Goal: Task Accomplishment & Management: Complete application form

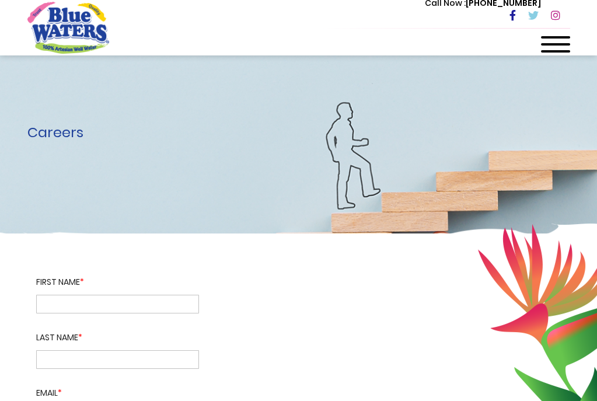
click at [552, 41] on div at bounding box center [555, 47] width 29 height 23
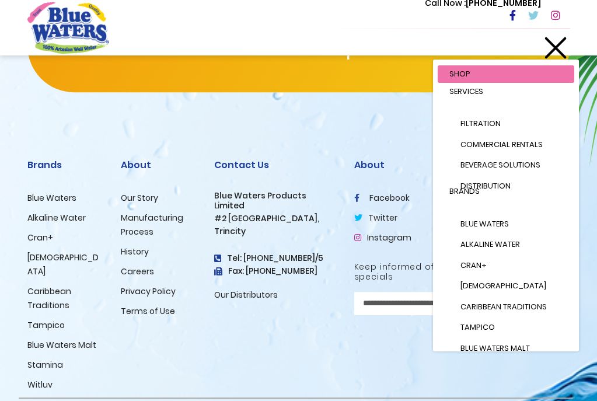
scroll to position [1108, 0]
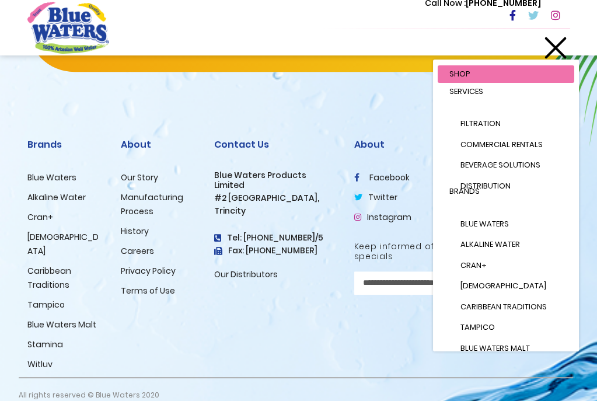
click at [136, 247] on link "Careers" at bounding box center [137, 251] width 33 height 12
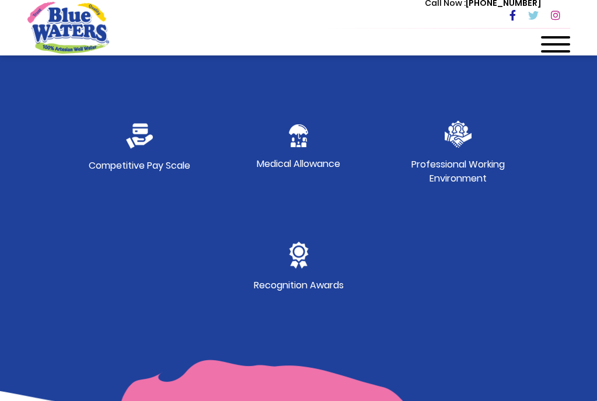
scroll to position [700, 0]
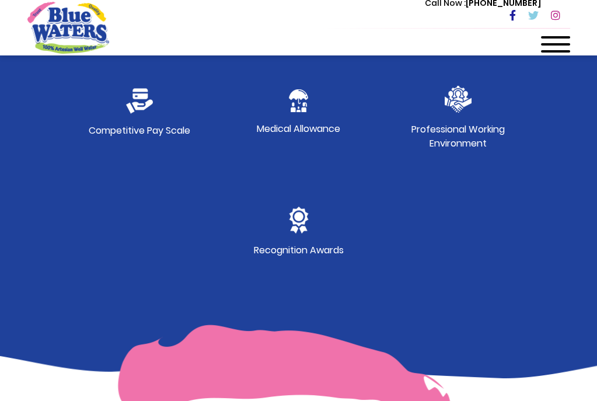
click at [141, 107] on img at bounding box center [139, 101] width 27 height 26
click at [297, 111] on img at bounding box center [298, 100] width 19 height 23
click at [478, 127] on p "Professional Working Environment" at bounding box center [457, 136] width 93 height 28
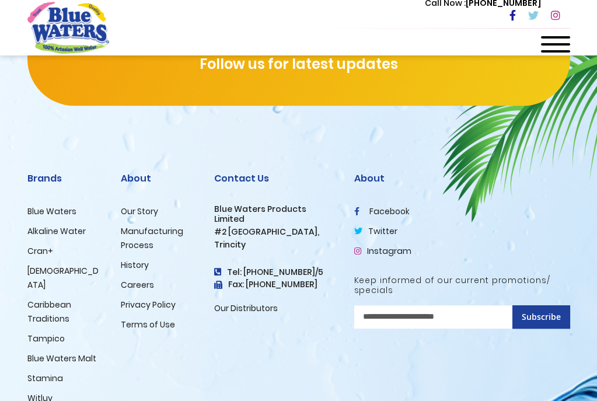
scroll to position [1464, 0]
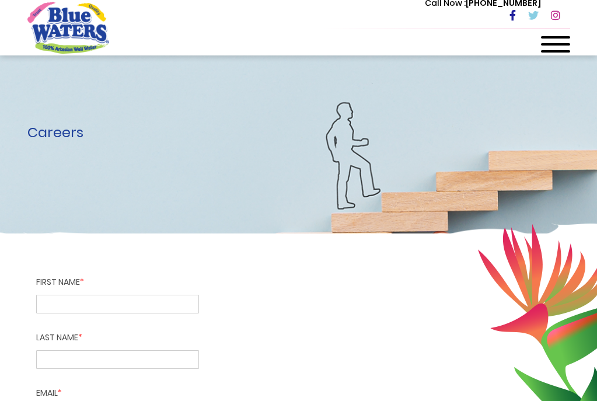
scroll to position [1108, 0]
